Goal: Navigation & Orientation: Find specific page/section

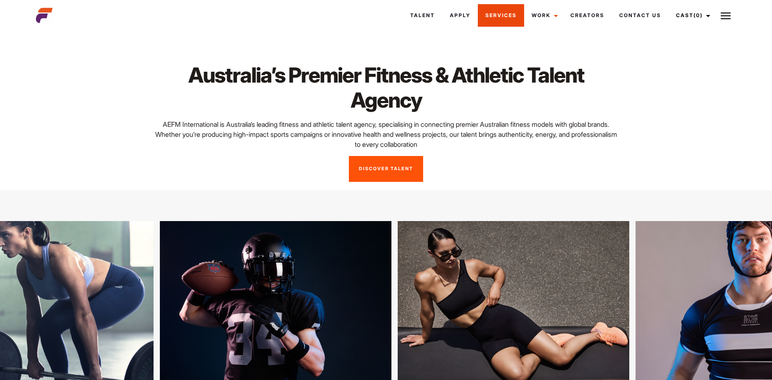
click at [502, 19] on link "Services" at bounding box center [501, 15] width 46 height 23
